Goal: Contribute content: Add original content to the website for others to see

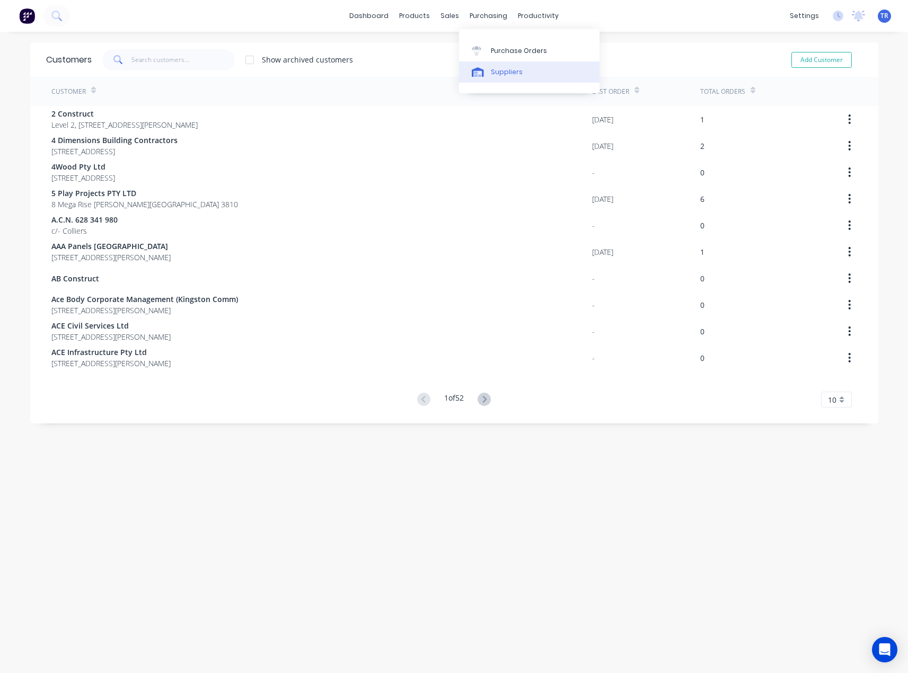
click at [493, 71] on div "Suppliers" at bounding box center [507, 72] width 32 height 10
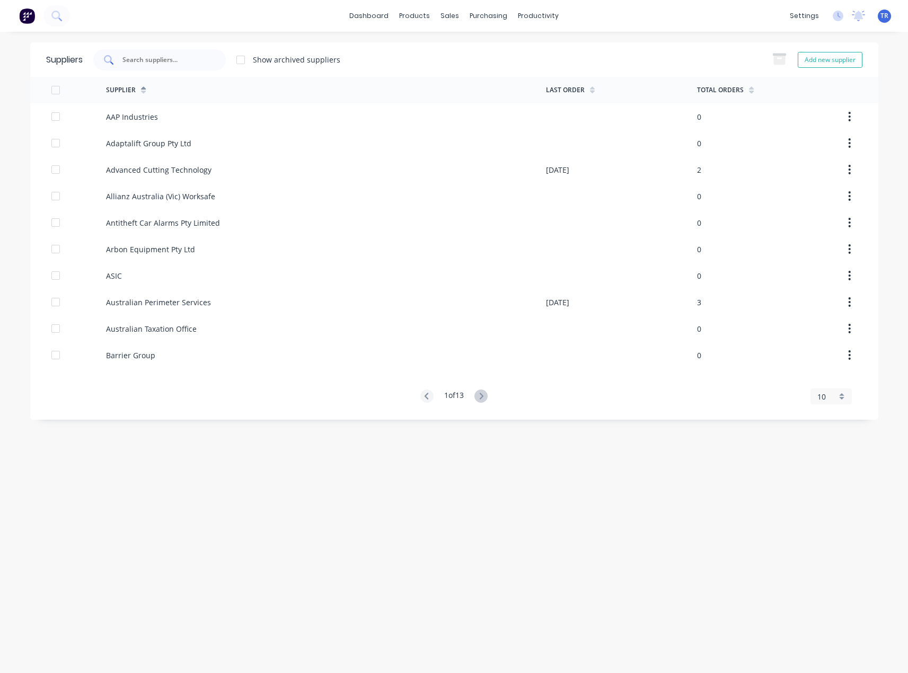
click at [203, 59] on input "text" at bounding box center [165, 60] width 88 height 11
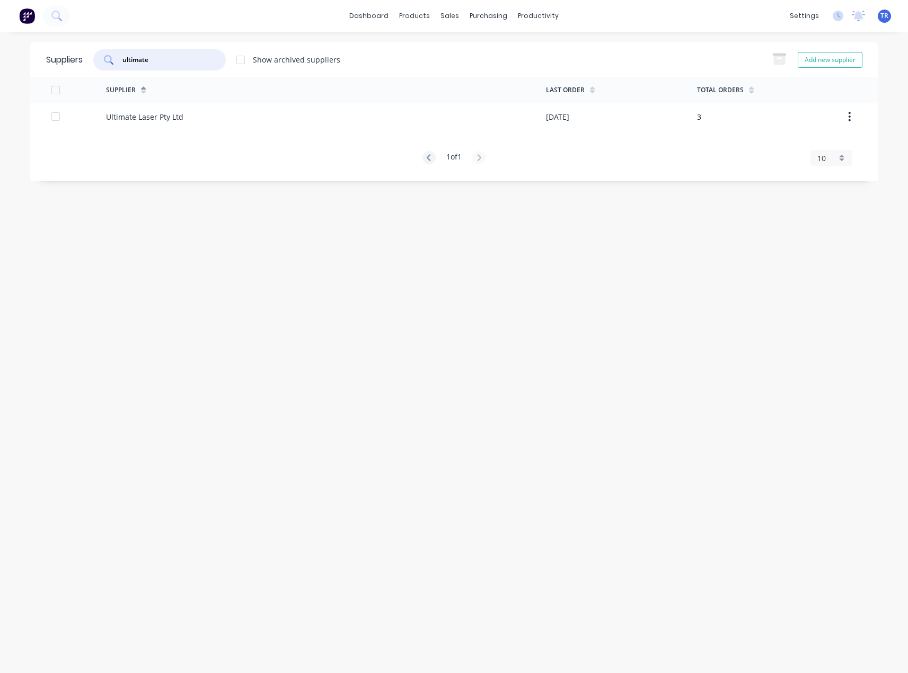
type input "ultimate"
click at [213, 131] on div "Supplier Last Order Total Orders Ultimate Laser Pty Ltd 01/09/25 3 1 of 1 10 5 …" at bounding box center [454, 121] width 848 height 88
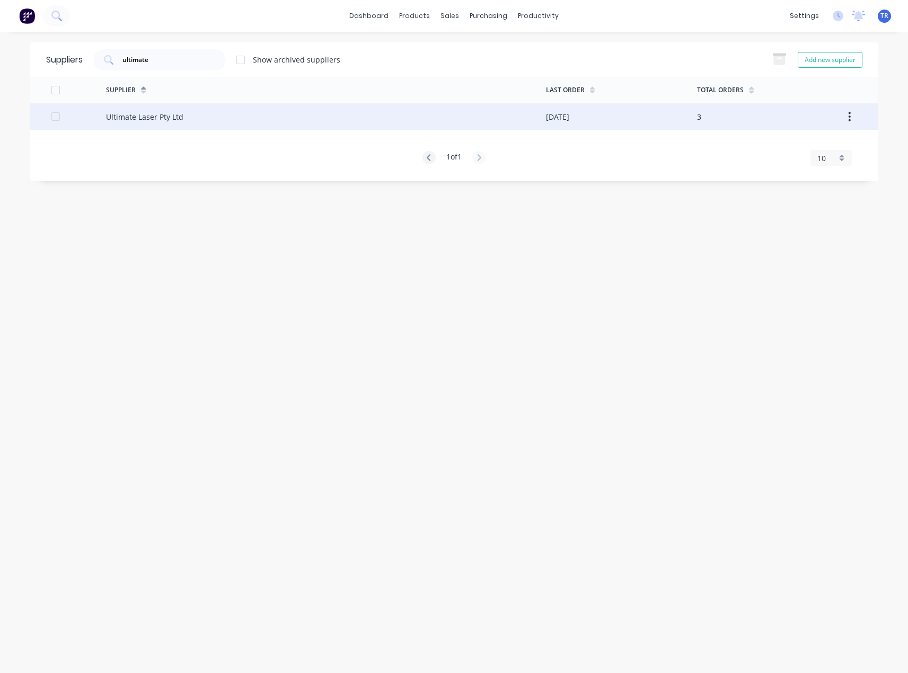
click at [213, 124] on div "Ultimate Laser Pty Ltd" at bounding box center [326, 116] width 440 height 26
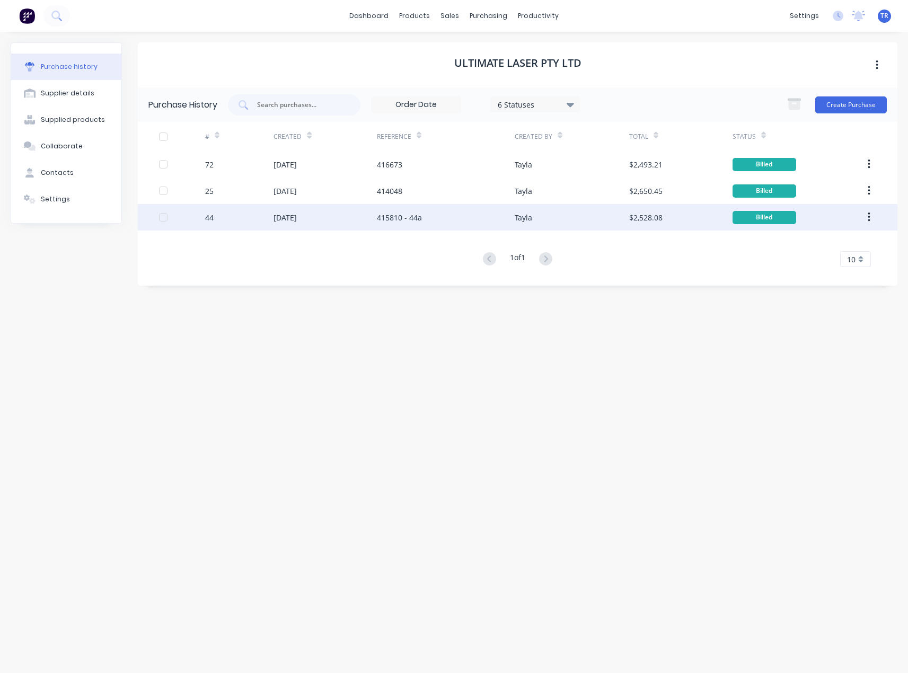
click at [450, 215] on div "415810 - 44a" at bounding box center [446, 217] width 138 height 26
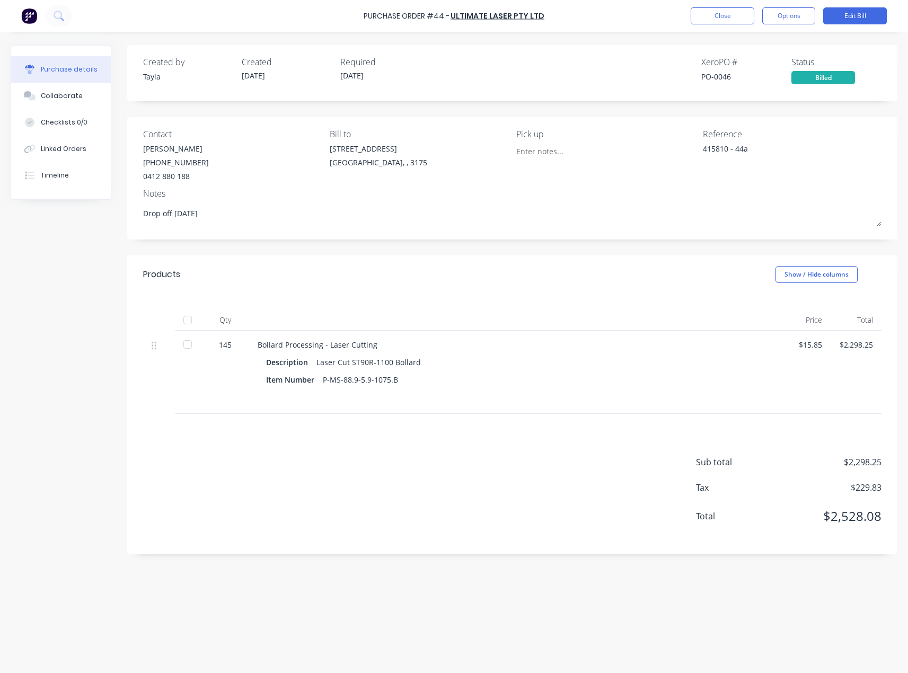
type textarea "x"
click at [719, 12] on button "Close" at bounding box center [722, 15] width 64 height 17
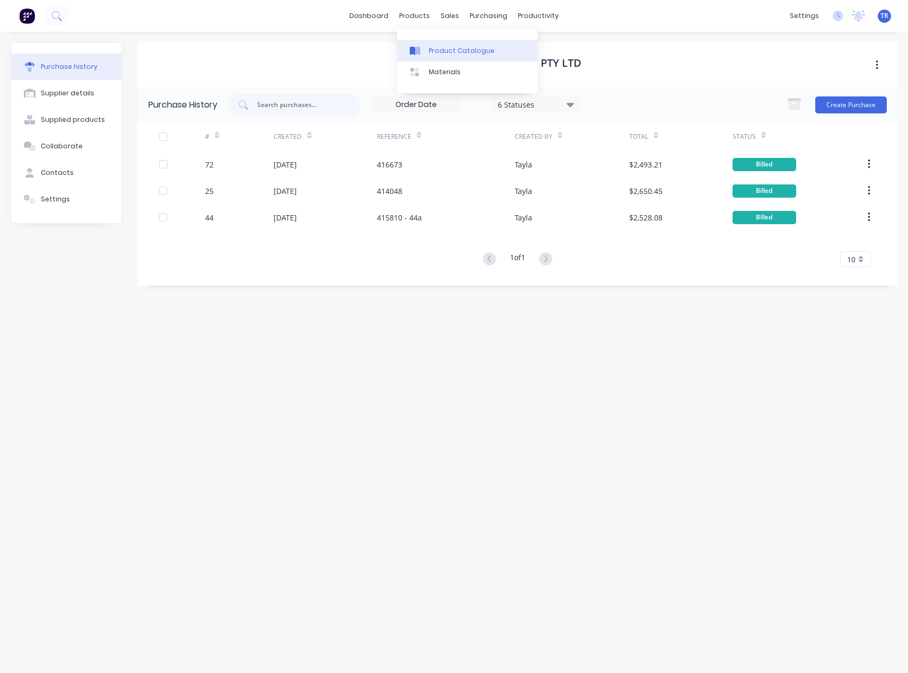
click at [432, 52] on div "Product Catalogue" at bounding box center [462, 51] width 66 height 10
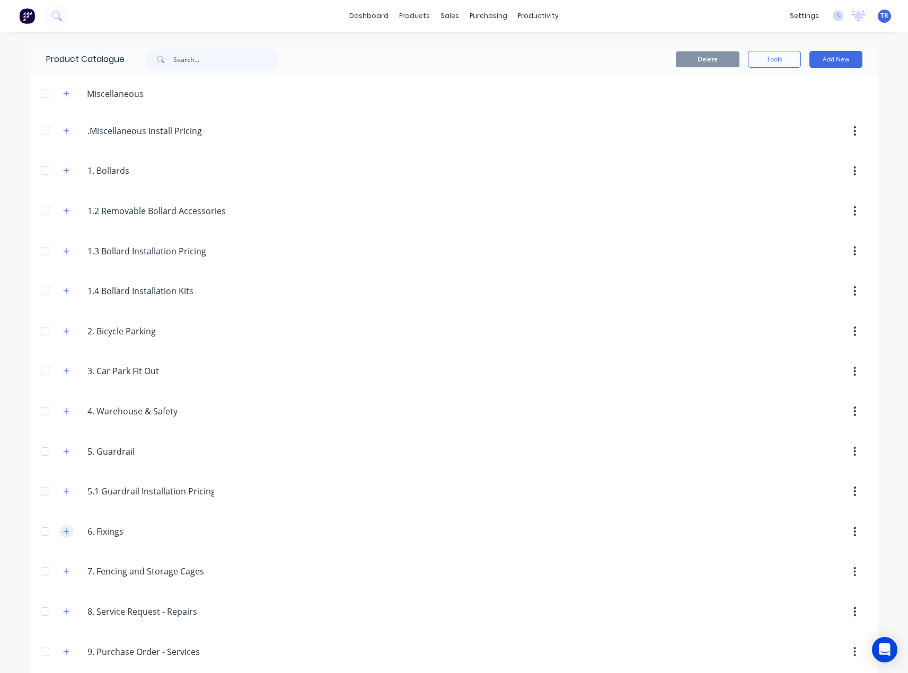
click at [64, 529] on icon "button" at bounding box center [66, 531] width 6 height 7
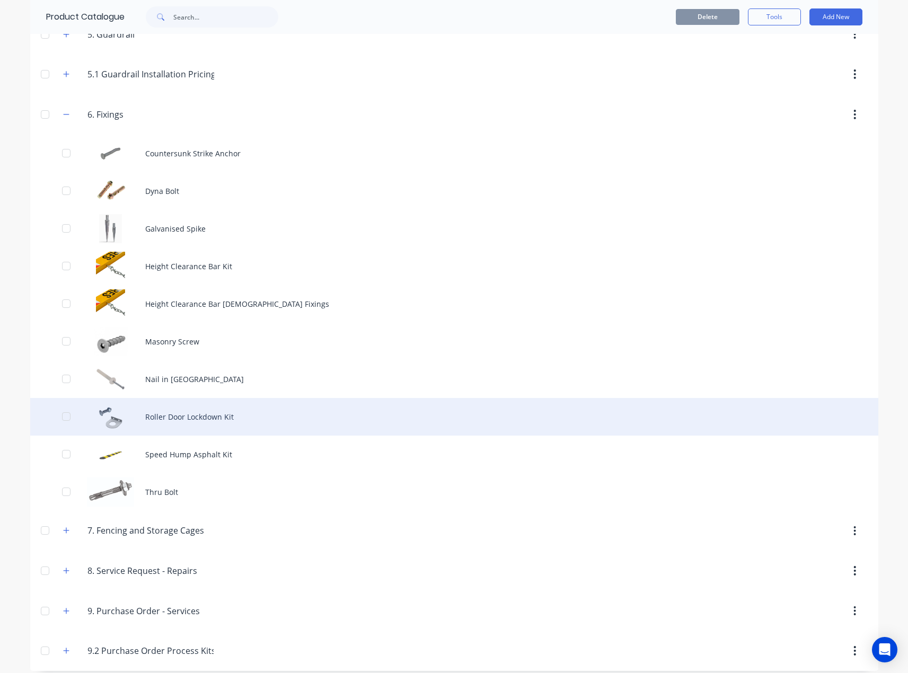
scroll to position [424, 0]
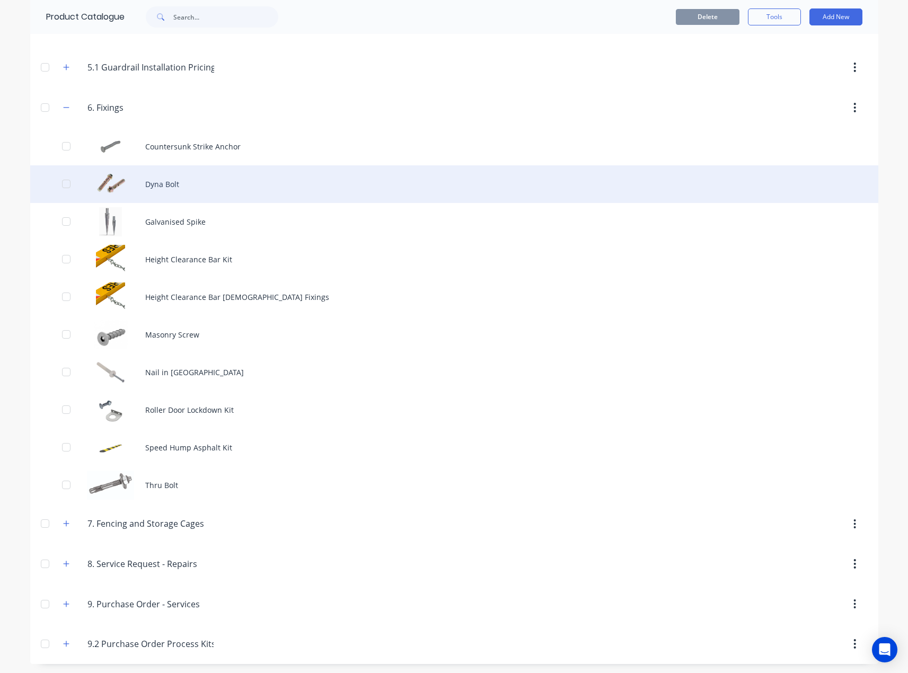
click at [195, 177] on div "Dyna Bolt" at bounding box center [454, 184] width 848 height 38
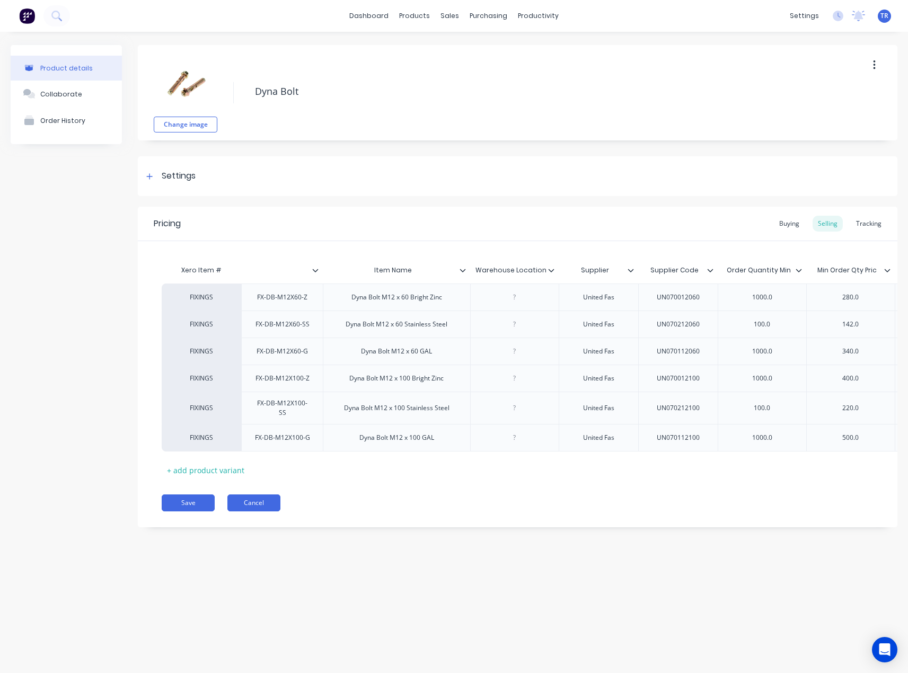
click at [276, 511] on button "Cancel" at bounding box center [253, 502] width 53 height 17
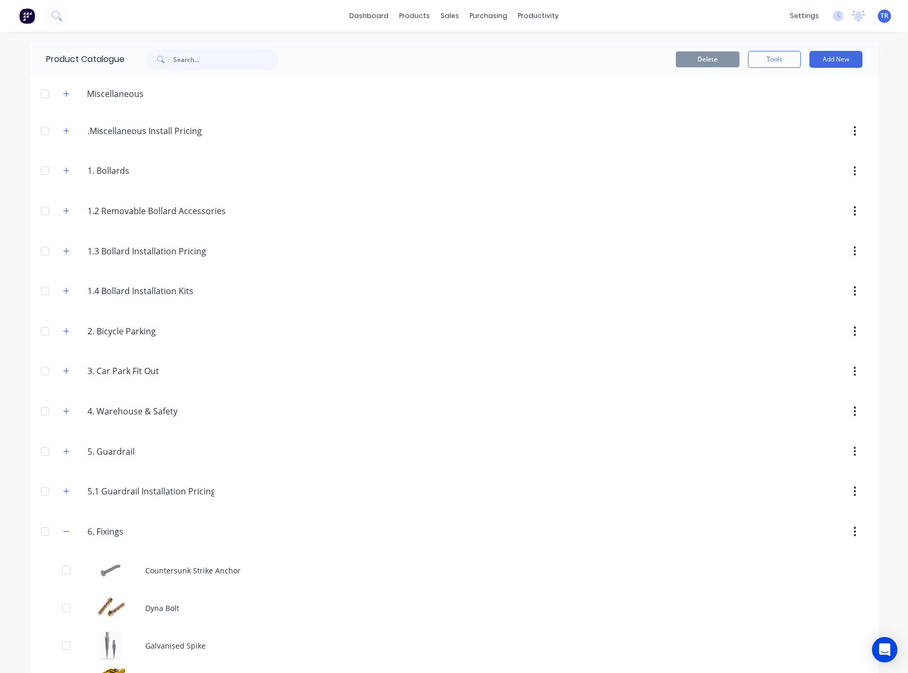
scroll to position [265, 0]
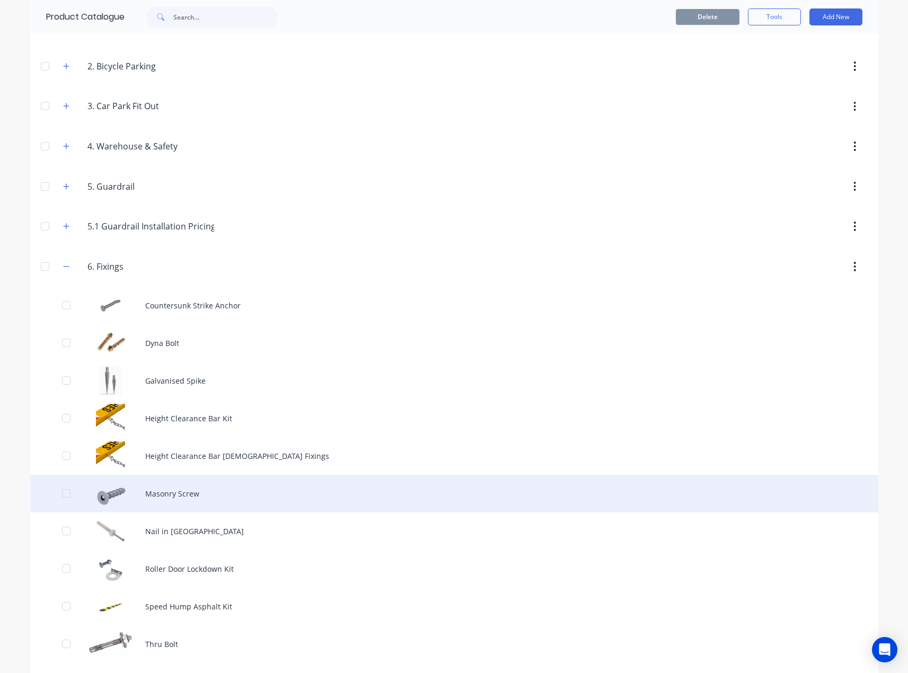
click at [150, 500] on div "Masonry Screw" at bounding box center [454, 494] width 848 height 38
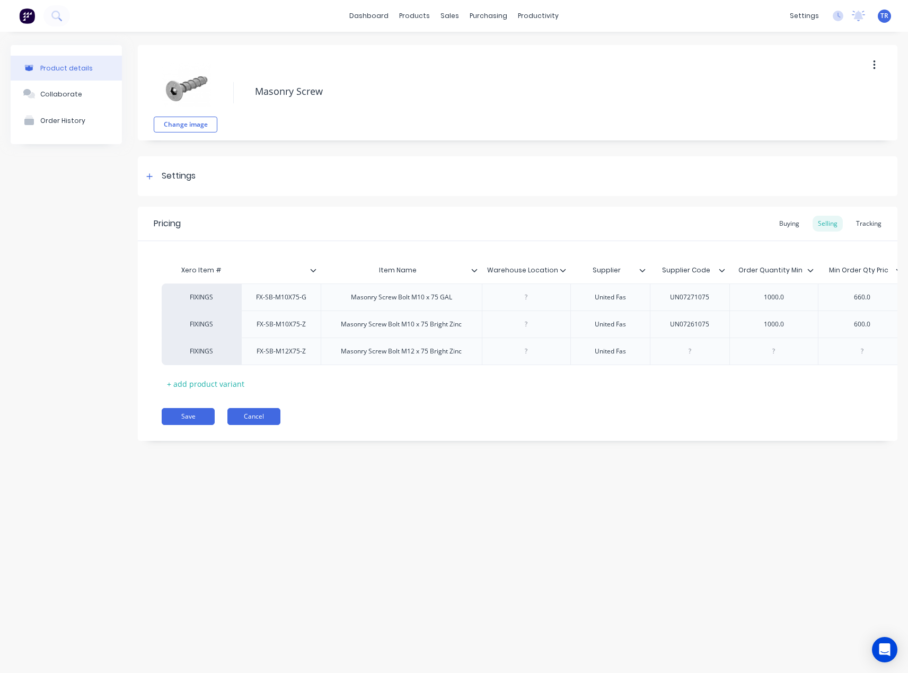
click at [255, 425] on button "Cancel" at bounding box center [253, 416] width 53 height 17
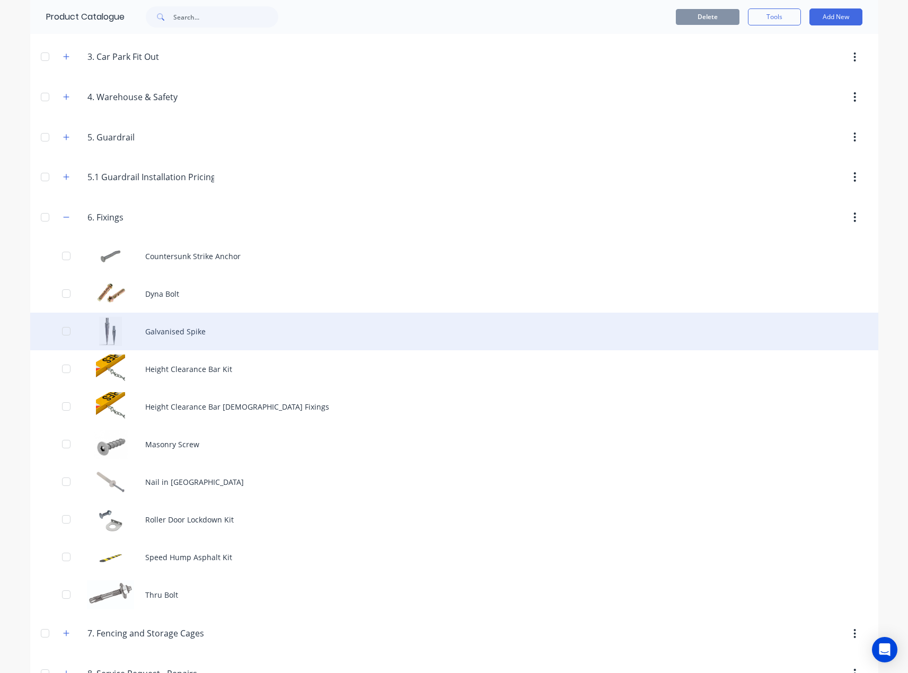
scroll to position [318, 0]
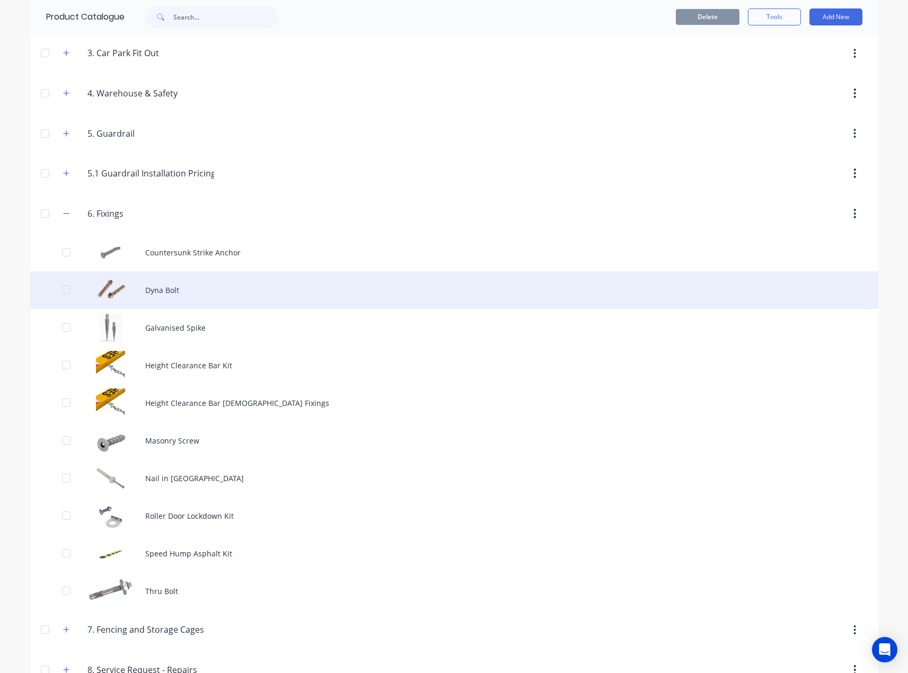
click at [148, 277] on div "Dyna Bolt" at bounding box center [454, 290] width 848 height 38
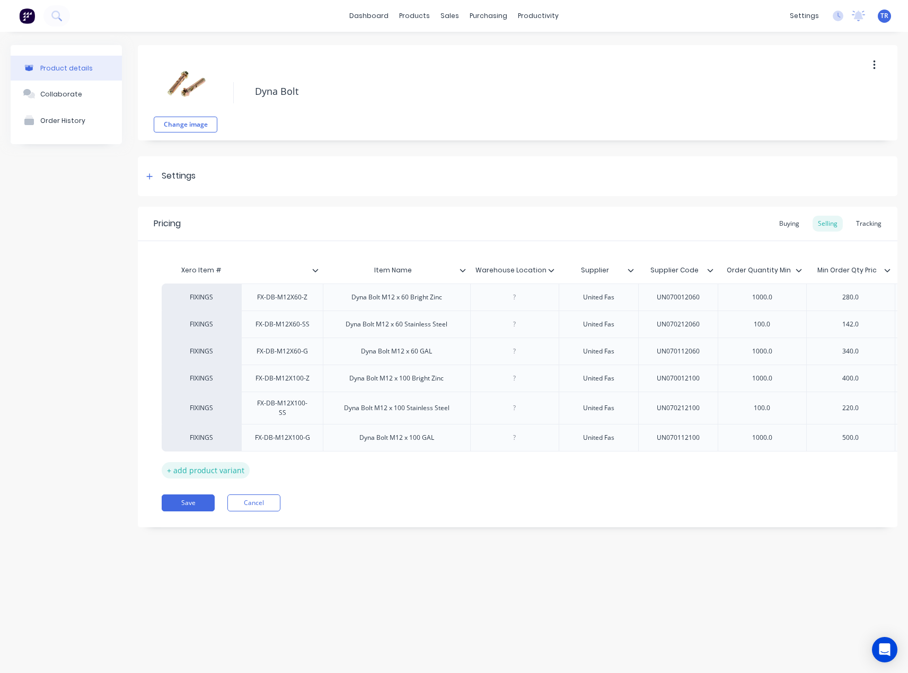
click at [208, 465] on div "+ add product variant" at bounding box center [206, 470] width 88 height 16
type textarea "x"
click at [214, 457] on div "factory_item" at bounding box center [201, 465] width 79 height 28
click at [214, 465] on div "factory_item" at bounding box center [201, 465] width 58 height 10
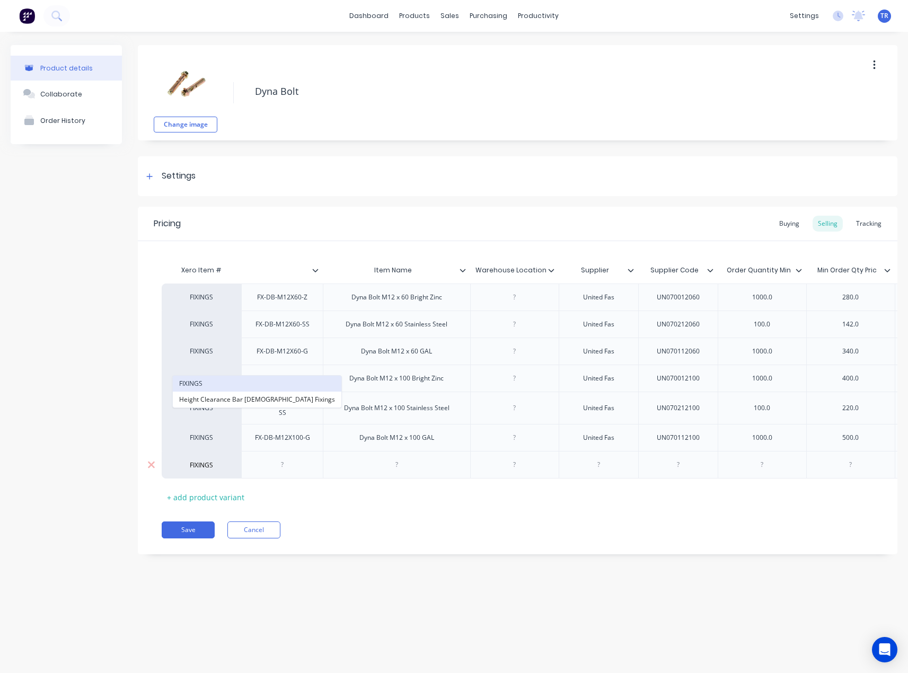
type input "FIXINGS"
click at [201, 385] on button "FIXINGS" at bounding box center [257, 384] width 168 height 16
click at [280, 465] on div at bounding box center [282, 465] width 53 height 14
type textarea "x"
click at [292, 471] on div at bounding box center [282, 465] width 53 height 14
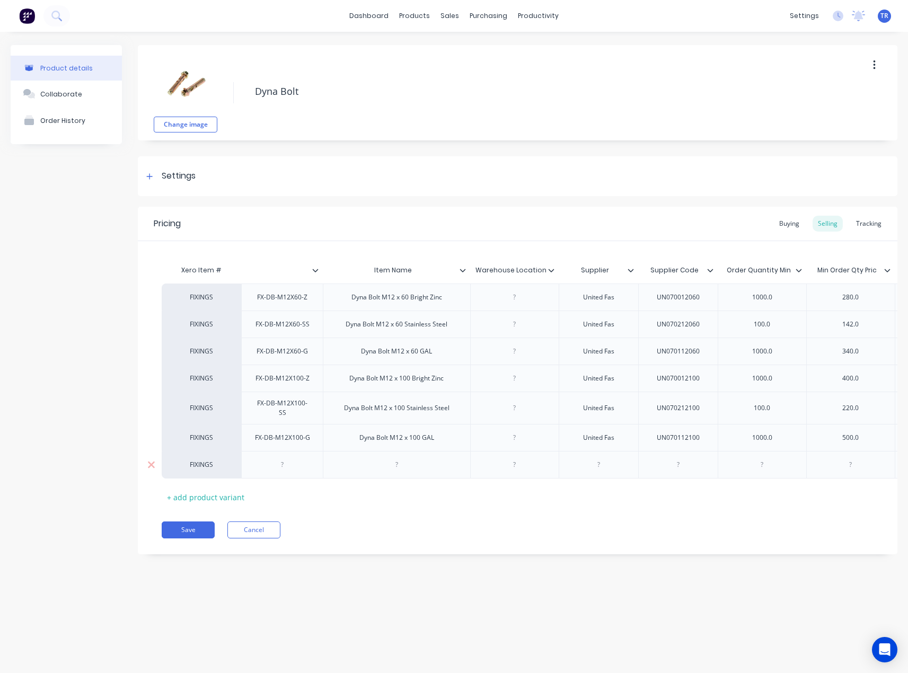
paste div
click at [378, 465] on div at bounding box center [396, 465] width 53 height 14
drag, startPoint x: 372, startPoint y: 441, endPoint x: 421, endPoint y: 441, distance: 49.3
click at [421, 441] on div "Dyna Bolt M12 x 100 GAL" at bounding box center [397, 438] width 92 height 14
copy div "Dyna Bolt M12 x 100"
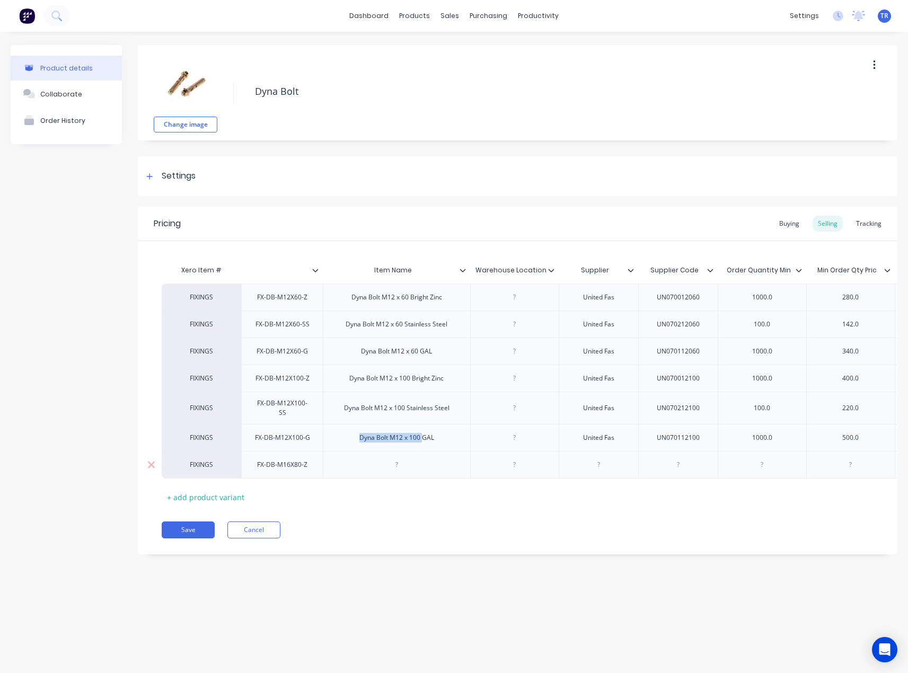
type textarea "x"
click at [394, 461] on div at bounding box center [396, 465] width 53 height 14
paste div
click at [406, 468] on div "Dyna Bolt M12 x 100" at bounding box center [397, 465] width 78 height 14
drag, startPoint x: 424, startPoint y: 470, endPoint x: 417, endPoint y: 473, distance: 7.4
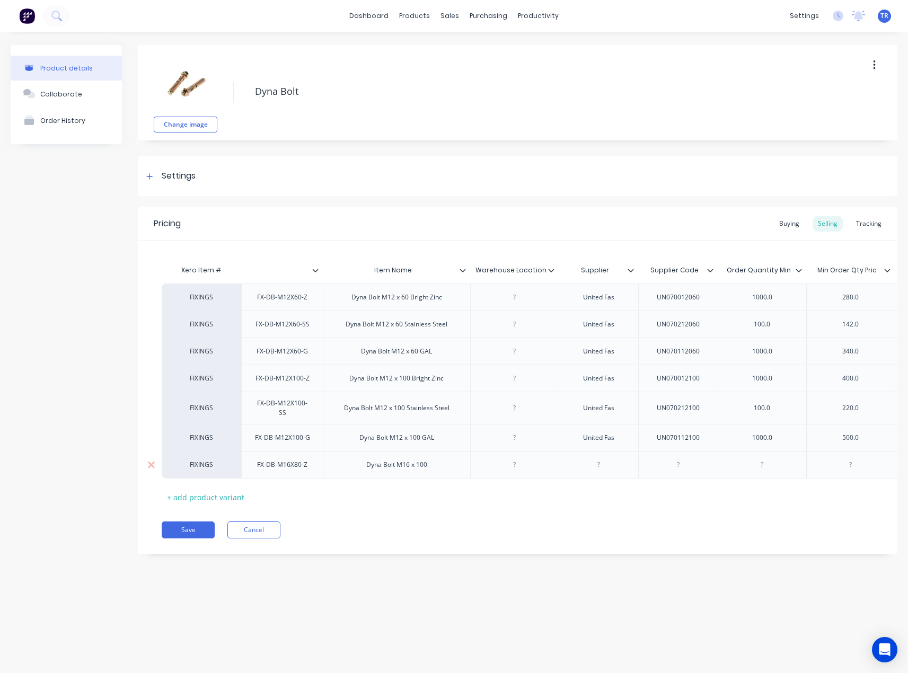
click at [417, 473] on div "Dyna Bolt M16 x 100" at bounding box center [396, 465] width 147 height 28
click at [597, 463] on div at bounding box center [598, 465] width 53 height 14
click at [599, 441] on div "United Fas" at bounding box center [598, 438] width 53 height 14
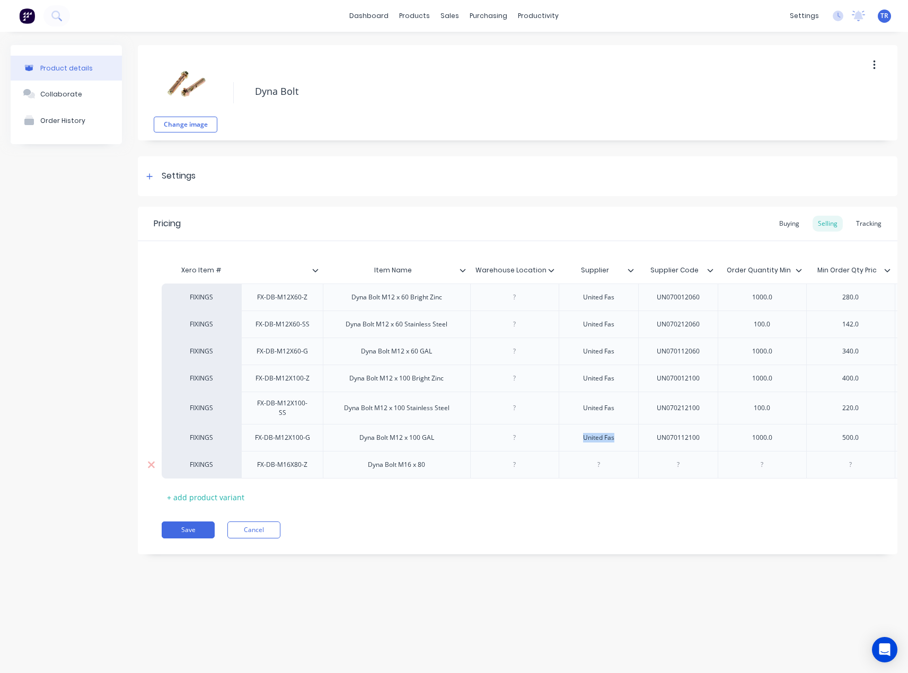
copy div "United Fas"
type textarea "x"
click at [604, 470] on div at bounding box center [598, 465] width 53 height 14
paste div
click at [443, 468] on div "Dyna Bolt M16 x 80" at bounding box center [396, 465] width 147 height 28
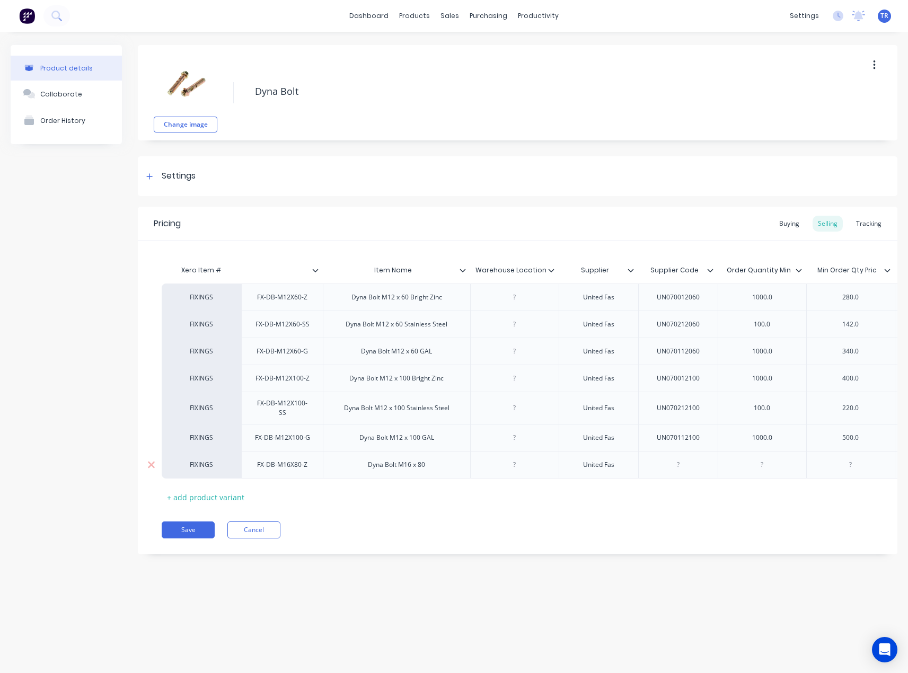
click at [455, 465] on div "Dyna Bolt M16 x 80" at bounding box center [396, 465] width 147 height 28
click at [440, 466] on div "Dyna Bolt M16 x 80" at bounding box center [396, 465] width 147 height 28
click at [414, 385] on div "Dyna Bolt M12 x 100 Bright Zinc" at bounding box center [396, 378] width 111 height 14
drag, startPoint x: 413, startPoint y: 383, endPoint x: 445, endPoint y: 383, distance: 32.3
click at [445, 383] on div "Dyna Bolt M12 x 100 Bright Zinc" at bounding box center [396, 378] width 111 height 14
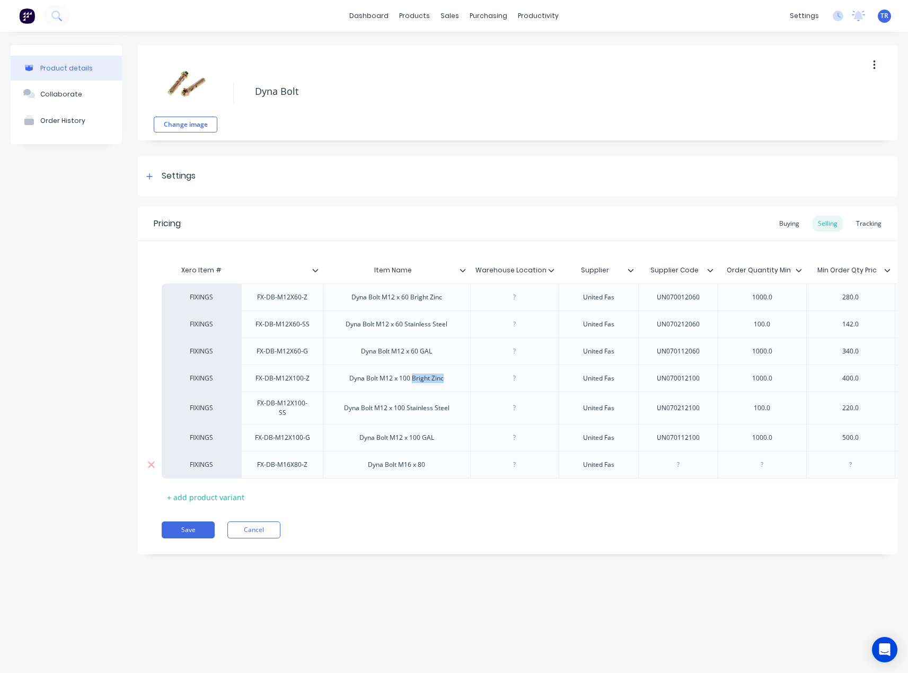
copy div "Bright Zinc"
click at [427, 463] on div "Dyna Bolt M16 x 80" at bounding box center [396, 465] width 74 height 14
click at [205, 537] on button "Save" at bounding box center [188, 529] width 53 height 17
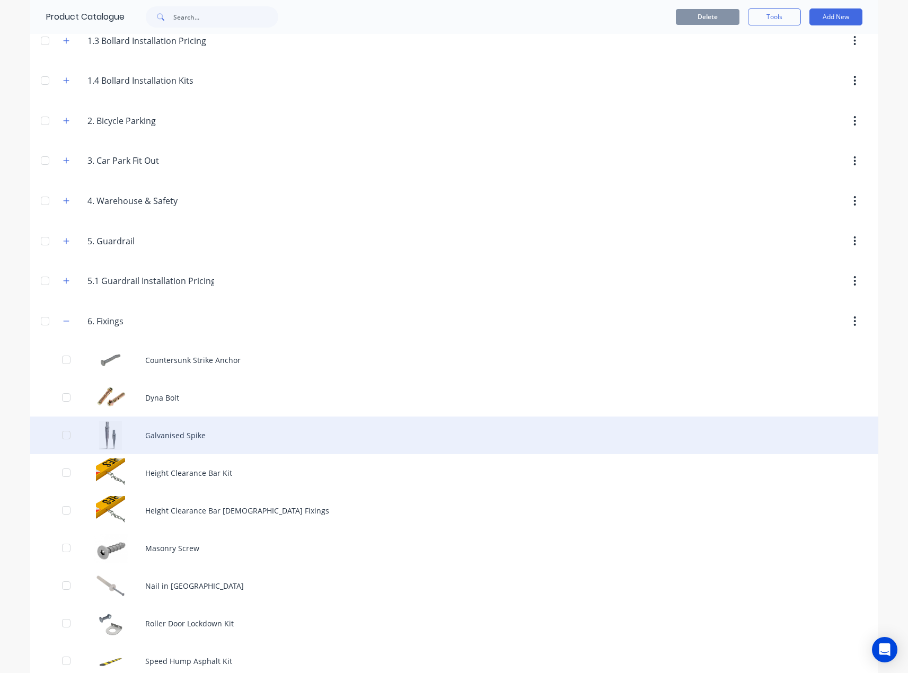
scroll to position [212, 0]
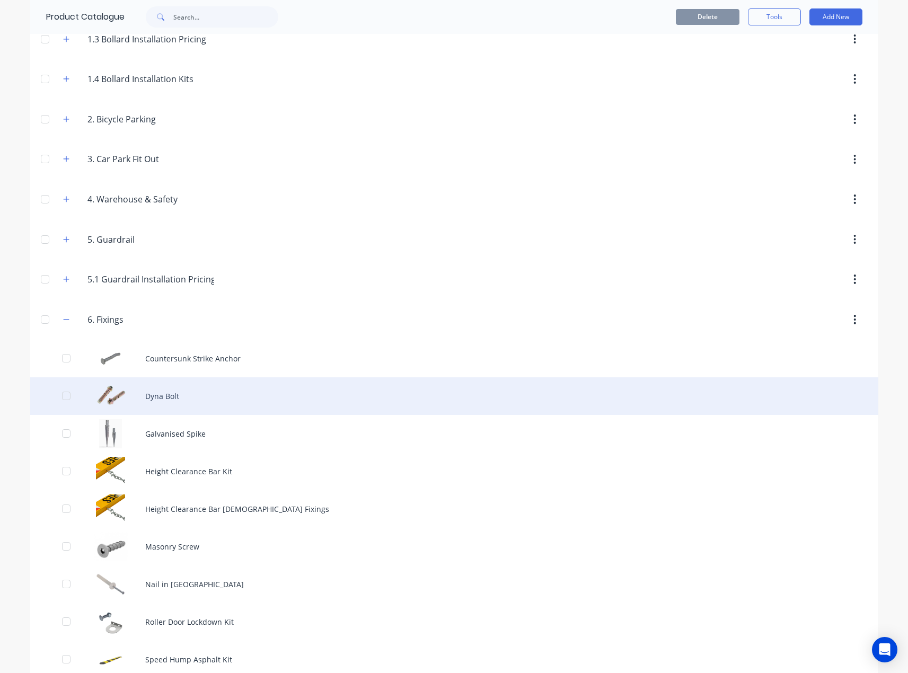
click at [155, 398] on div "Dyna Bolt" at bounding box center [454, 396] width 848 height 38
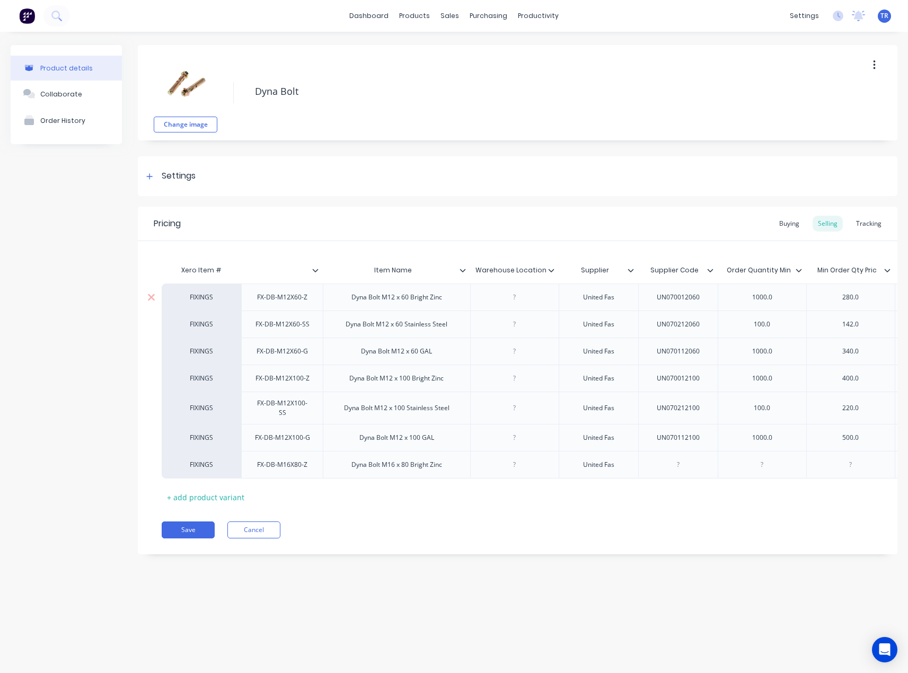
click at [280, 300] on div "FX-DB-M12X60-Z" at bounding box center [281, 297] width 67 height 14
copy div "FX-DB-M12X60-Z"
click at [395, 440] on div "Dyna Bolt M12 x 100 GAL" at bounding box center [397, 438] width 92 height 14
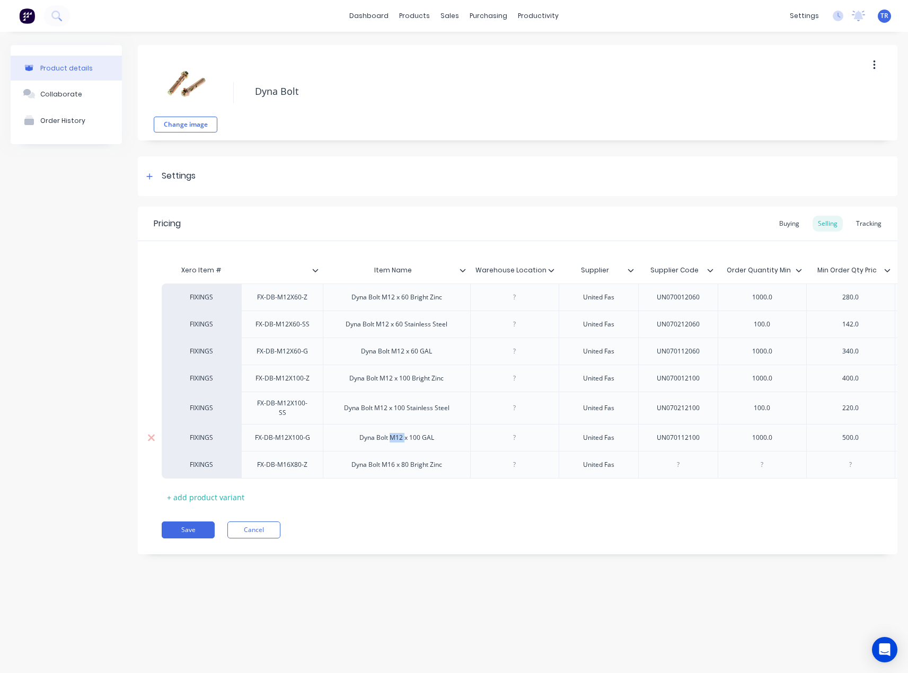
click at [395, 440] on div "Dyna Bolt M12 x 100 GAL" at bounding box center [397, 438] width 92 height 14
click at [284, 439] on div "FX-DB-M12X100-G" at bounding box center [282, 438] width 72 height 14
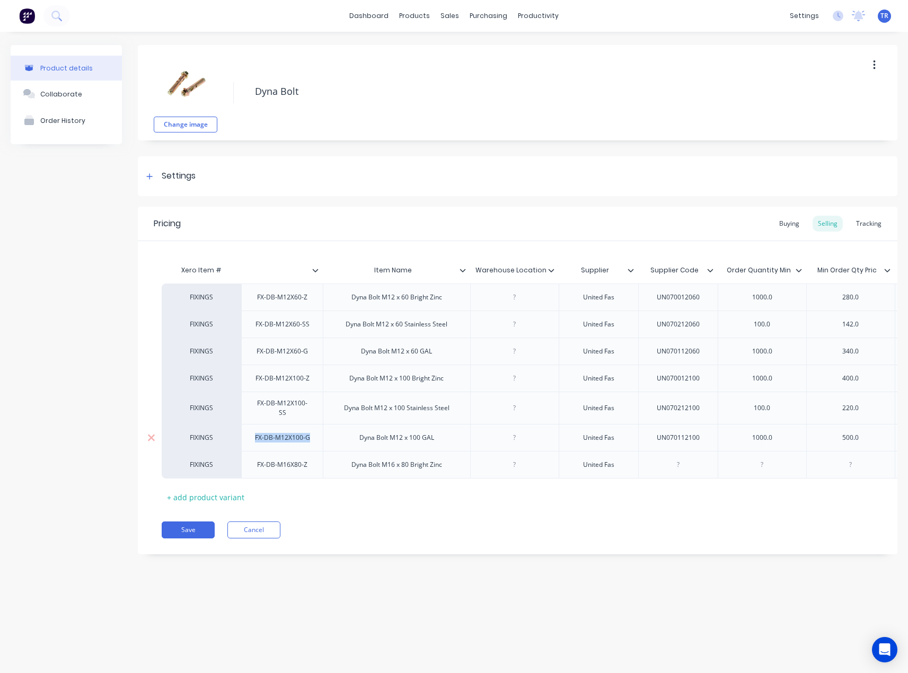
copy div "FX-DB-M12X100-G"
click at [185, 535] on button "Save" at bounding box center [188, 529] width 53 height 17
type textarea "x"
